Goal: Task Accomplishment & Management: Complete application form

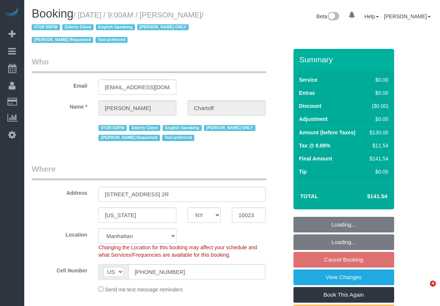
select select "NY"
select select "string:stripe-pm_1RDwuF4VGloSiKo7C5xWEro0"
select select "number:89"
select select "number:90"
select select "number:15"
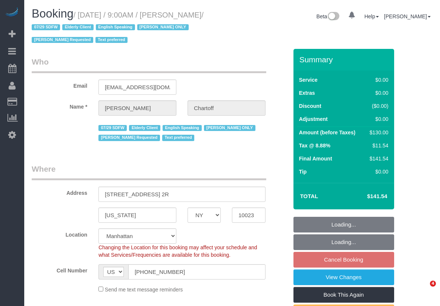
select select "number:5"
select select "1"
select select "spot2"
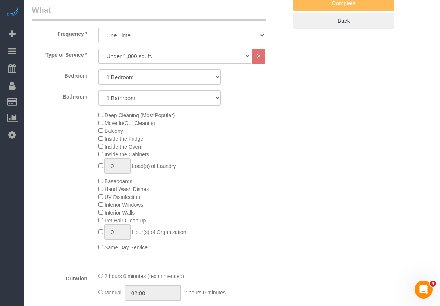
scroll to position [456, 0]
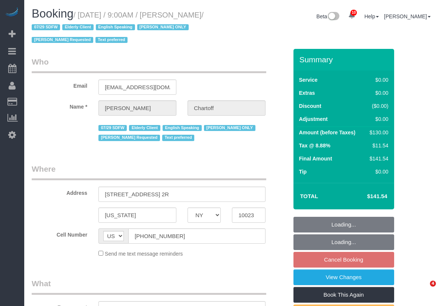
select select "NY"
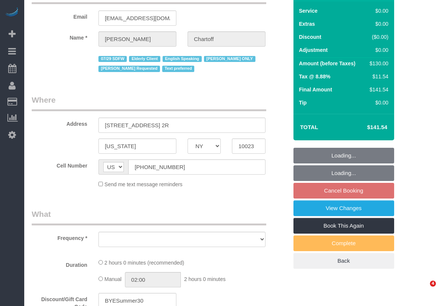
select select "object:730"
select select "1"
select select "number:89"
select select "number:90"
select select "number:15"
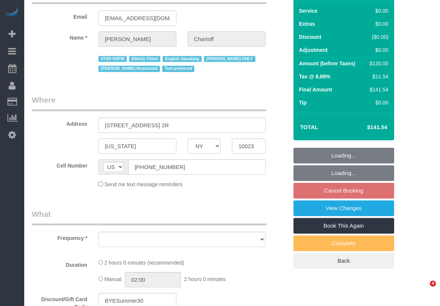
select select "number:5"
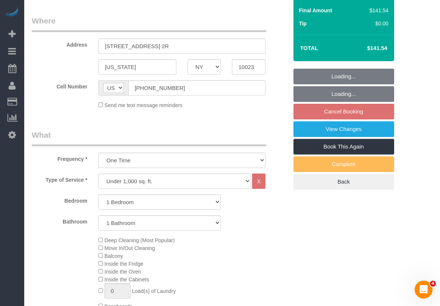
select select "string:stripe-pm_1RDwuF4VGloSiKo7C5xWEro0"
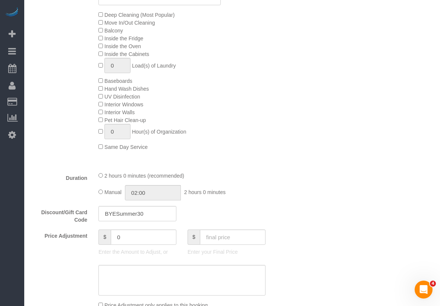
select select "object:1377"
select select "spot2"
select select "1"
select select "spot58"
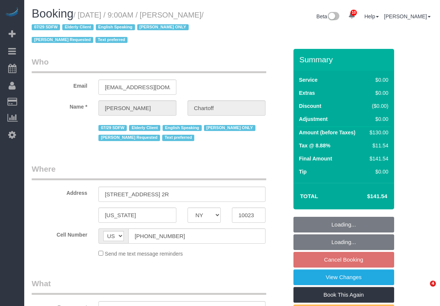
select select "NY"
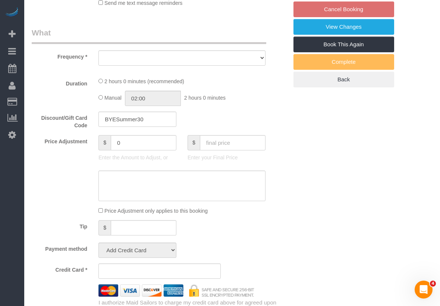
select select "spot2"
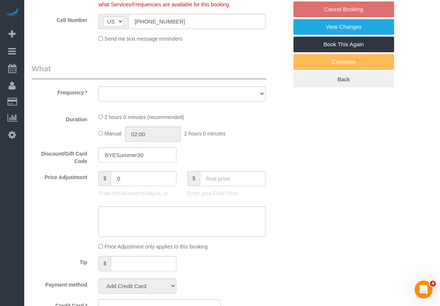
select select "object:880"
select select "string:stripe-pm_1RDwuF4VGloSiKo7C5xWEro0"
select select "1"
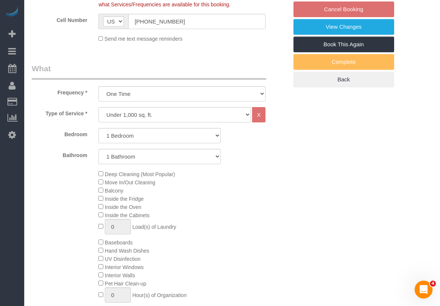
select select "number:89"
select select "number:90"
select select "number:15"
select select "number:5"
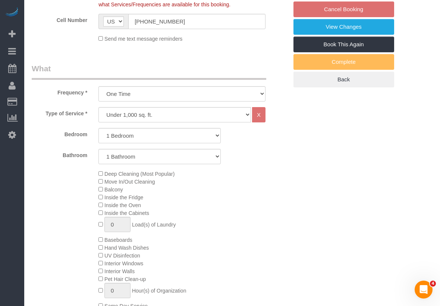
scroll to position [415, 0]
